Goal: Task Accomplishment & Management: Manage account settings

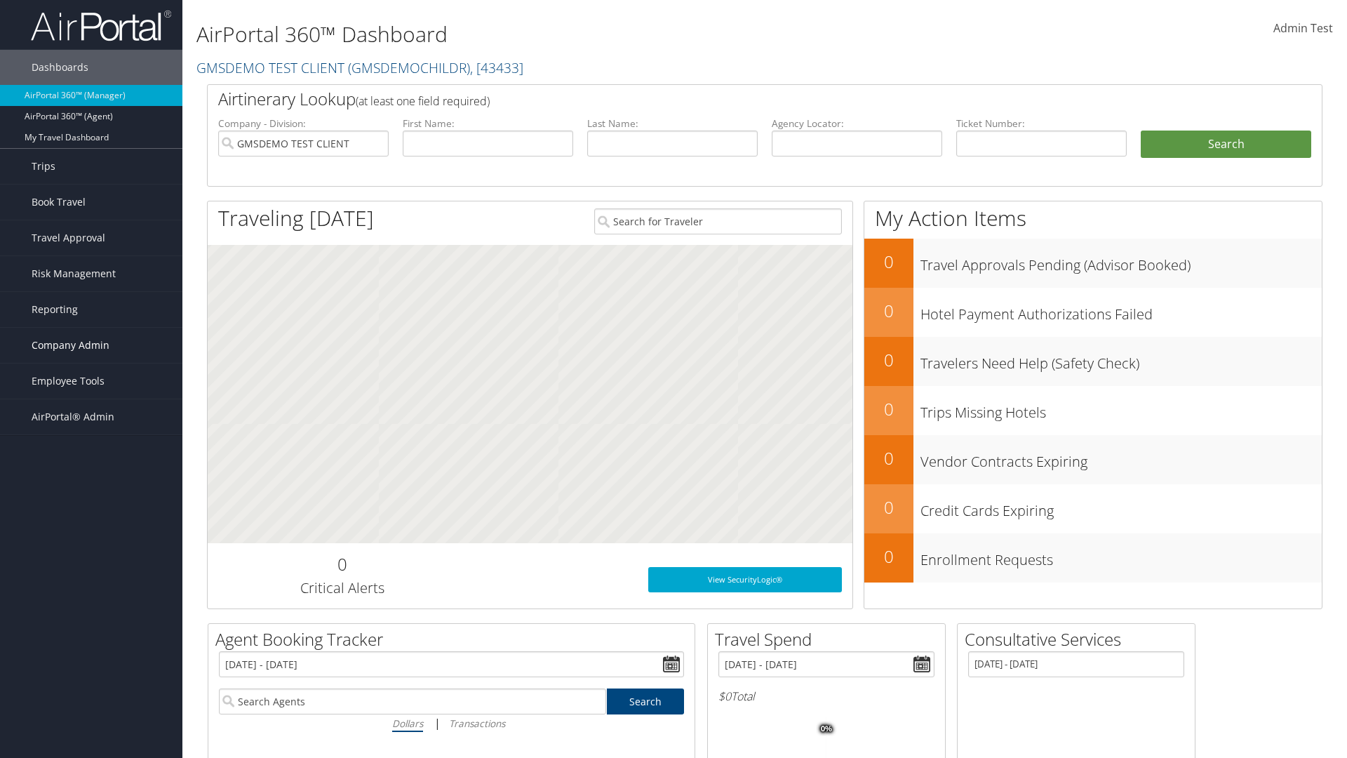
click at [91, 345] on span "Company Admin" at bounding box center [71, 345] width 78 height 35
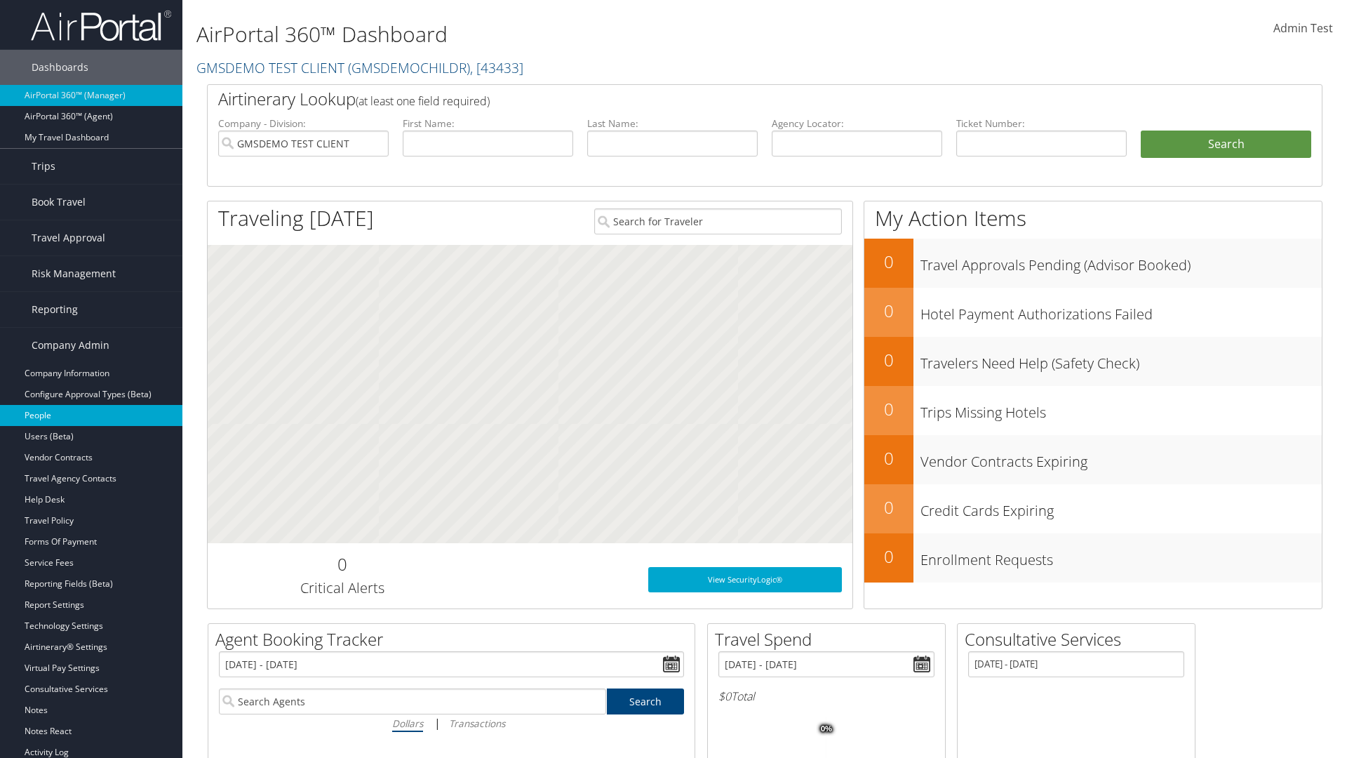
click at [91, 415] on link "People" at bounding box center [91, 415] width 182 height 21
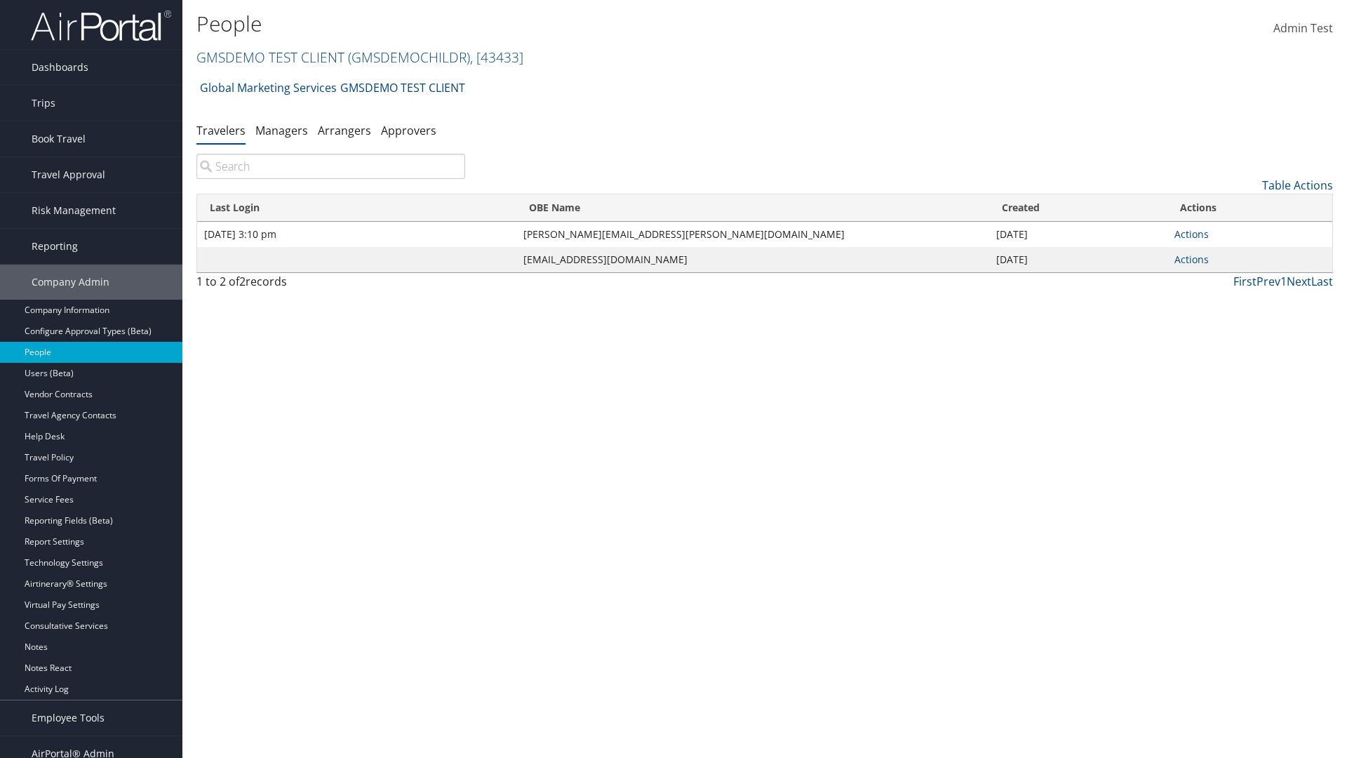
click at [330, 166] on input "search" at bounding box center [330, 166] width 269 height 25
type input "Jan 27, 2020 3:10 pm"
